Goal: Information Seeking & Learning: Check status

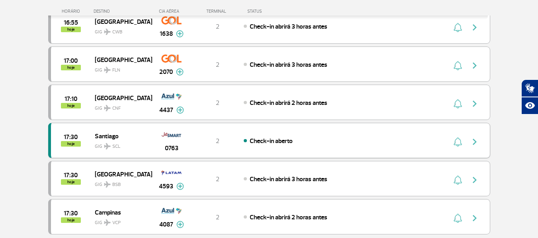
scroll to position [717, 0]
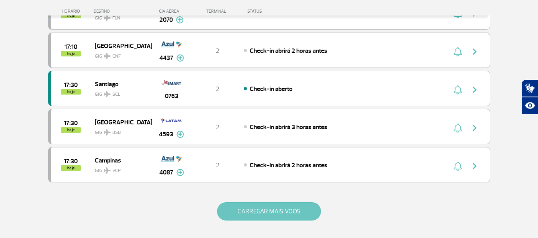
click at [287, 211] on button "CARREGAR MAIS VOOS" at bounding box center [269, 212] width 104 height 18
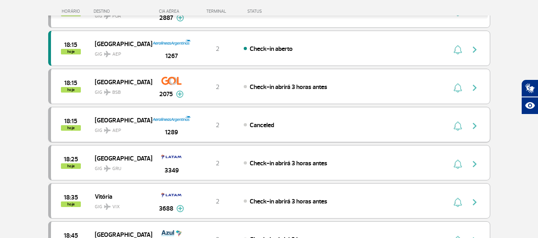
scroll to position [1075, 0]
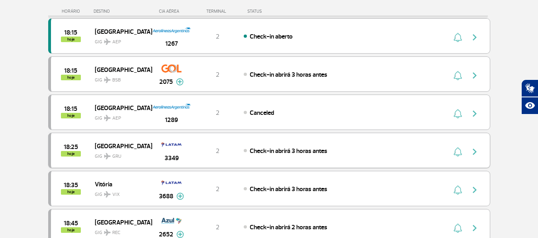
click at [476, 154] on img "button" at bounding box center [475, 152] width 10 height 10
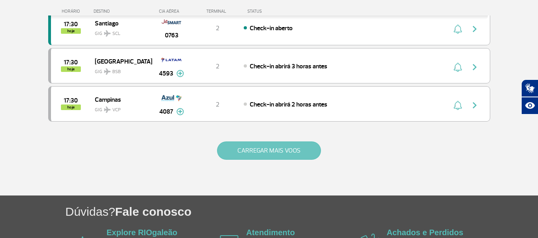
scroll to position [796, 0]
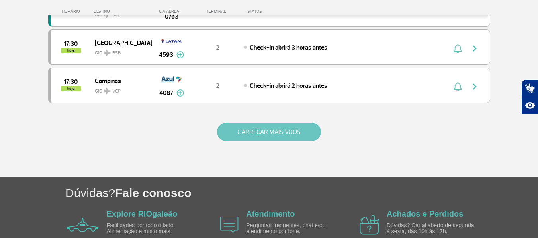
click at [259, 131] on button "CARREGAR MAIS VOOS" at bounding box center [269, 132] width 104 height 18
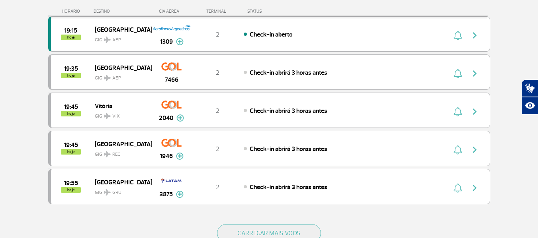
scroll to position [1473, 0]
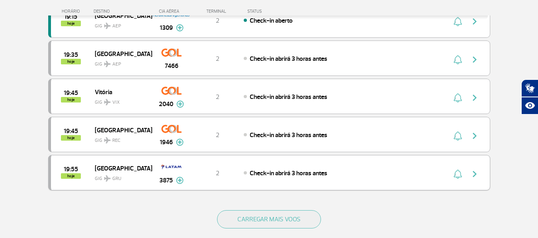
click at [475, 170] on img "button" at bounding box center [475, 175] width 10 height 10
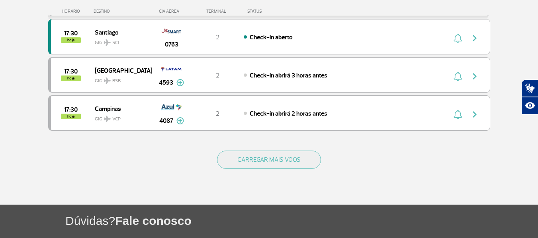
scroll to position [796, 0]
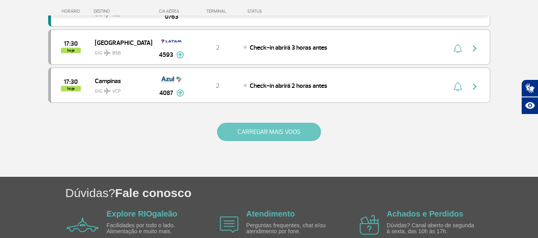
click at [273, 133] on button "CARREGAR MAIS VOOS" at bounding box center [269, 132] width 104 height 18
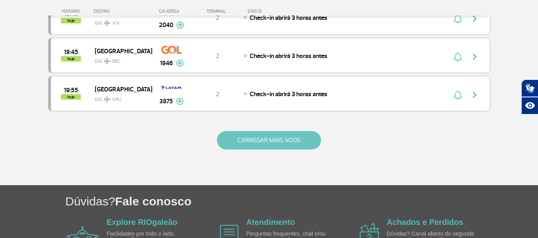
scroll to position [1553, 0]
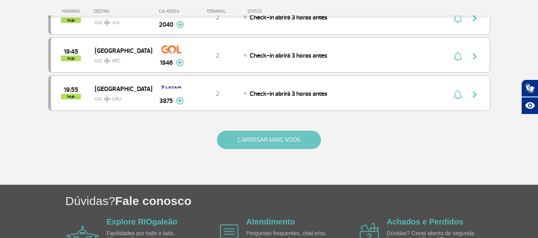
click at [274, 141] on button "CARREGAR MAIS VOOS" at bounding box center [269, 140] width 104 height 18
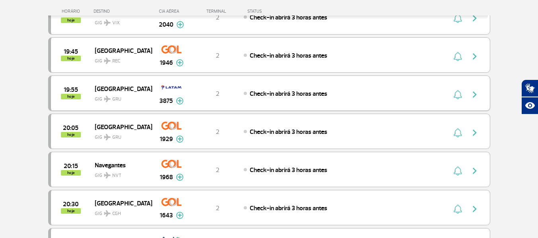
click at [473, 94] on img "button" at bounding box center [475, 95] width 10 height 10
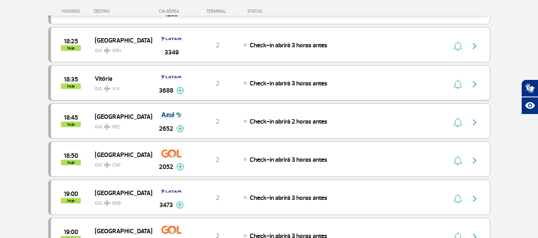
scroll to position [1194, 0]
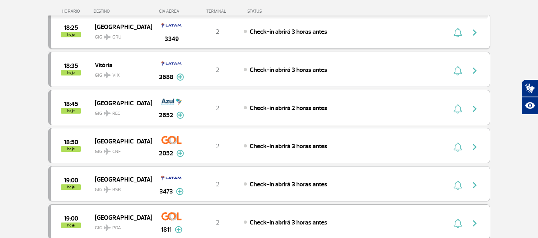
click at [479, 35] on button "button" at bounding box center [476, 31] width 18 height 13
click at [474, 32] on img "button" at bounding box center [475, 33] width 10 height 10
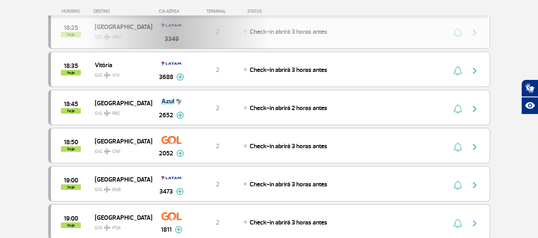
click at [39, 40] on section "Página Inicial > Voos > Painel de Voos Painel de Voos Partidas Chegadas 15:40 1…" at bounding box center [269, 76] width 538 height 2463
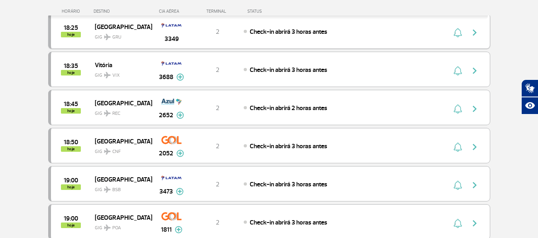
click at [473, 32] on img "button" at bounding box center [475, 33] width 10 height 10
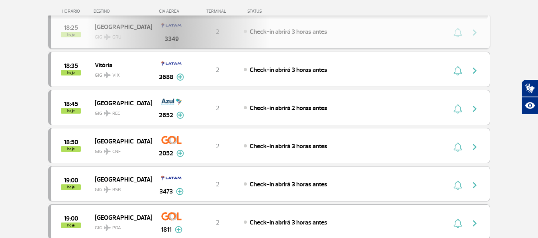
click at [474, 31] on div "18:25 hoje [GEOGRAPHIC_DATA] GRU 3349 2 Check-in abrirá 3 horas antes" at bounding box center [269, 31] width 442 height 35
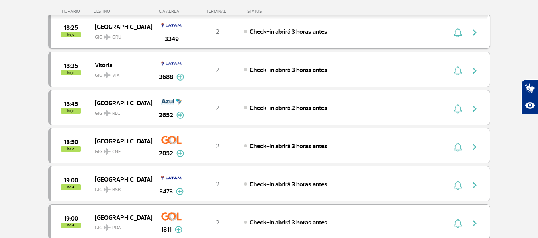
click at [478, 36] on img "button" at bounding box center [475, 33] width 10 height 10
click at [481, 32] on button "button" at bounding box center [476, 31] width 18 height 13
click at [486, 17] on div at bounding box center [267, 18] width 439 height 4
click at [479, 35] on button "button" at bounding box center [476, 31] width 18 height 13
click at [473, 34] on img "button" at bounding box center [475, 33] width 10 height 10
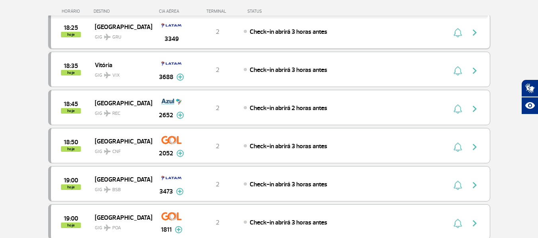
click at [476, 31] on img "button" at bounding box center [475, 33] width 10 height 10
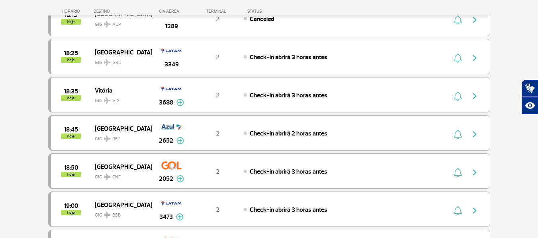
scroll to position [1154, 0]
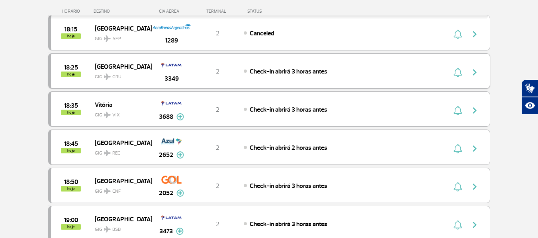
click at [472, 67] on button "button" at bounding box center [476, 71] width 18 height 13
click at [475, 75] on img "button" at bounding box center [475, 73] width 10 height 10
click at [472, 71] on img "button" at bounding box center [475, 73] width 10 height 10
click at [474, 75] on img "button" at bounding box center [475, 73] width 10 height 10
click at [504, 73] on section "Página Inicial > Voos > Painel de Voos Painel de Voos Partidas Chegadas 15:40 1…" at bounding box center [269, 116] width 538 height 2463
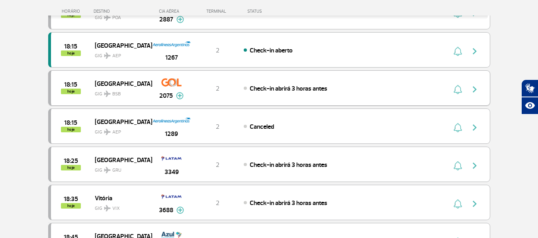
scroll to position [1075, 0]
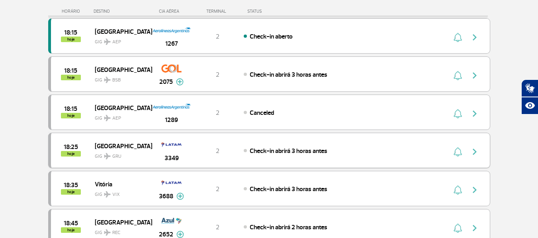
click at [477, 147] on img "button" at bounding box center [475, 152] width 10 height 10
click at [473, 151] on img "button" at bounding box center [475, 152] width 10 height 10
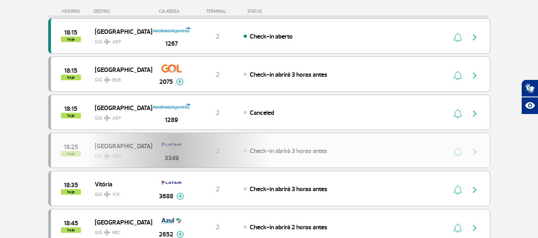
click at [500, 159] on section "Página Inicial > Voos > Painel de Voos Painel de Voos Partidas Chegadas 15:40 1…" at bounding box center [269, 196] width 538 height 2463
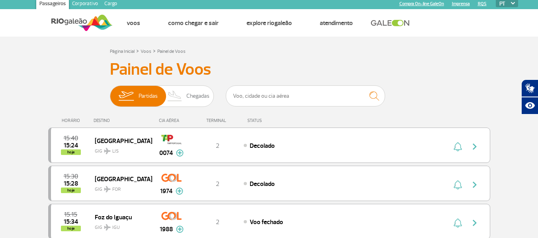
scroll to position [0, 0]
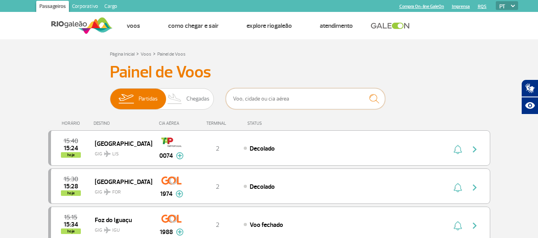
drag, startPoint x: 264, startPoint y: 97, endPoint x: 258, endPoint y: 93, distance: 6.6
click at [263, 96] on input "text" at bounding box center [305, 98] width 159 height 21
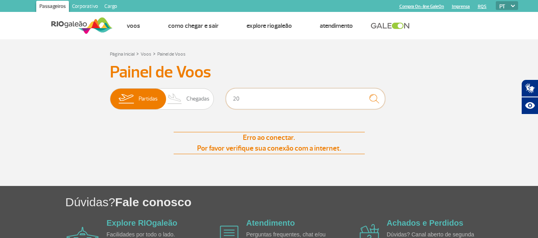
type input "2"
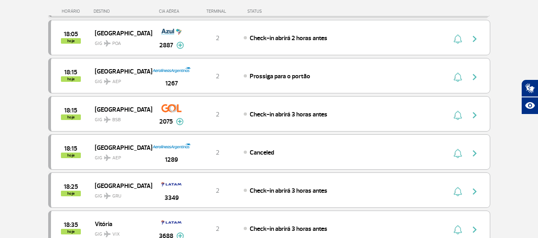
scroll to position [557, 0]
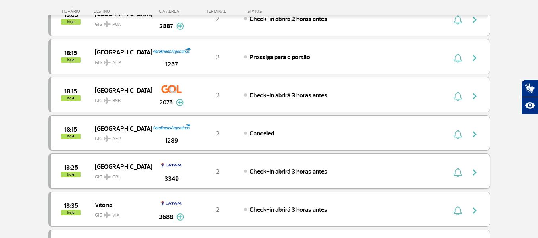
click at [475, 178] on div "18:25 hoje [GEOGRAPHIC_DATA] GRU 3349 2 Check-in abrirá 3 horas antes" at bounding box center [269, 171] width 442 height 35
click at [475, 173] on img "button" at bounding box center [475, 173] width 10 height 10
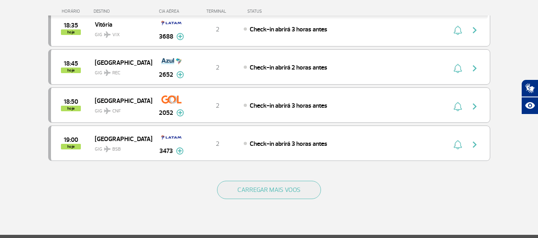
scroll to position [756, 0]
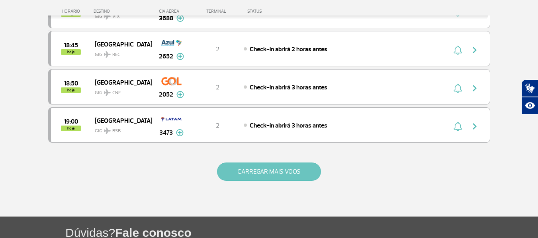
click at [289, 176] on button "CARREGAR MAIS VOOS" at bounding box center [269, 172] width 104 height 18
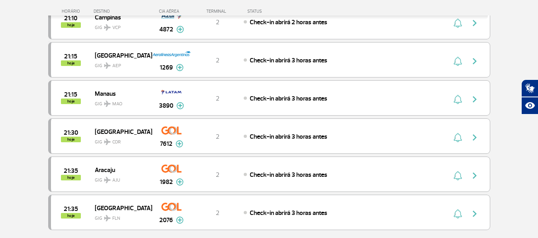
scroll to position [1473, 0]
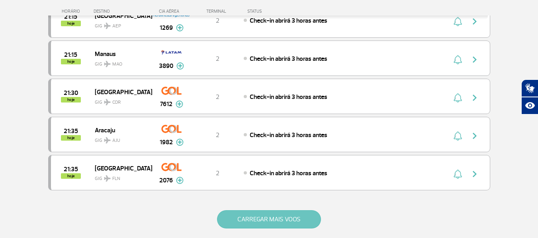
click at [272, 220] on button "CARREGAR MAIS VOOS" at bounding box center [269, 220] width 104 height 18
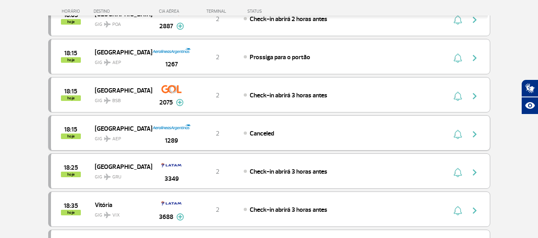
scroll to position [597, 0]
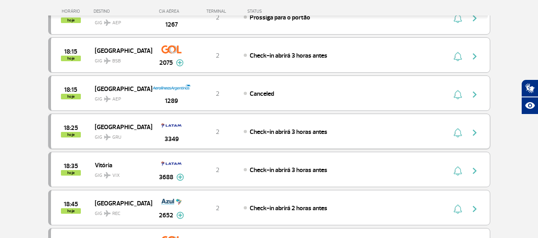
click at [478, 138] on button "button" at bounding box center [476, 131] width 18 height 13
